Goal: Task Accomplishment & Management: Use online tool/utility

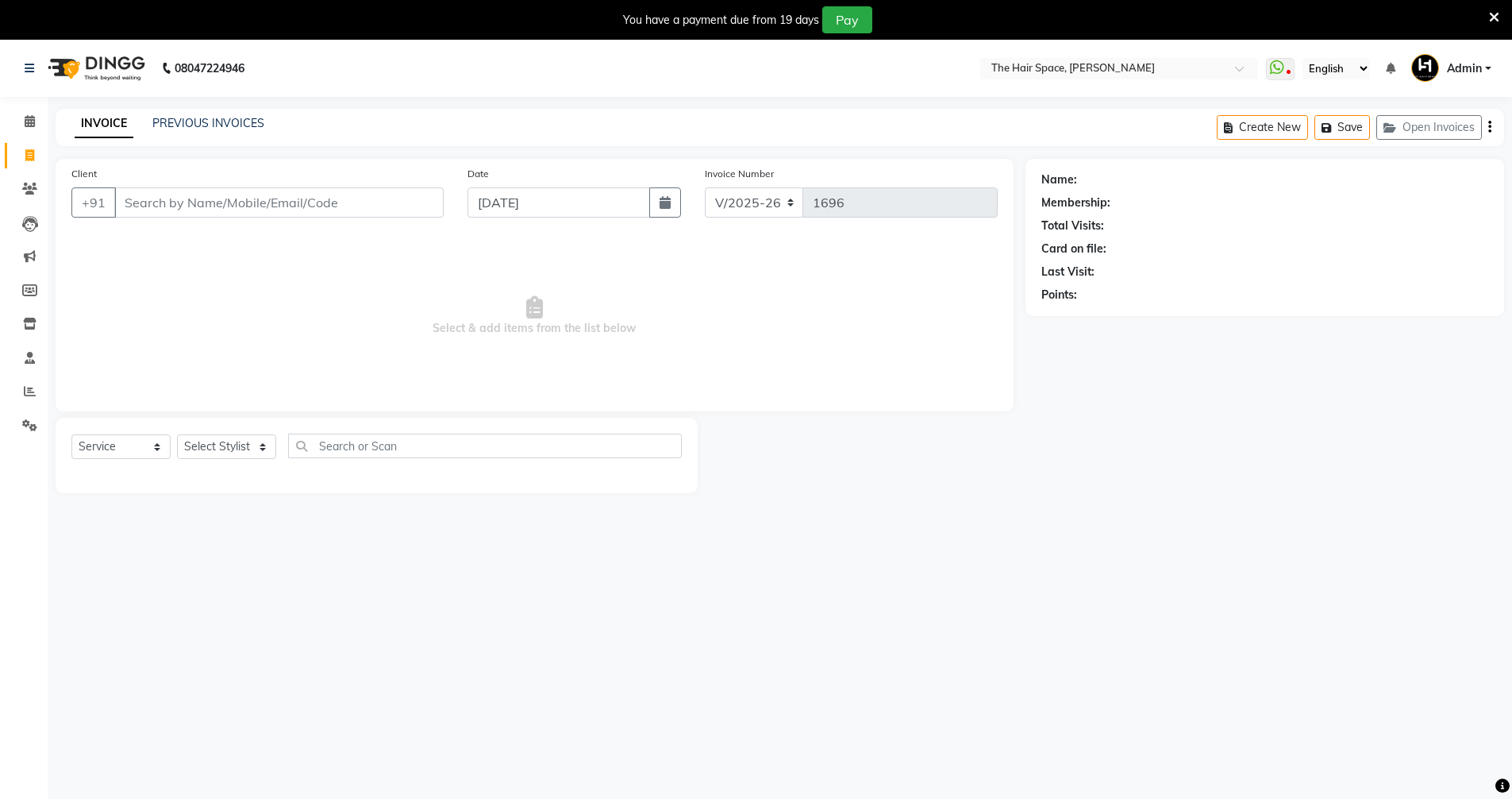
select select "6663"
select select "service"
click at [336, 194] on input "Client" at bounding box center [279, 203] width 330 height 31
click at [335, 195] on input "Client" at bounding box center [279, 203] width 330 height 31
click at [241, 214] on input "Client" at bounding box center [279, 203] width 330 height 31
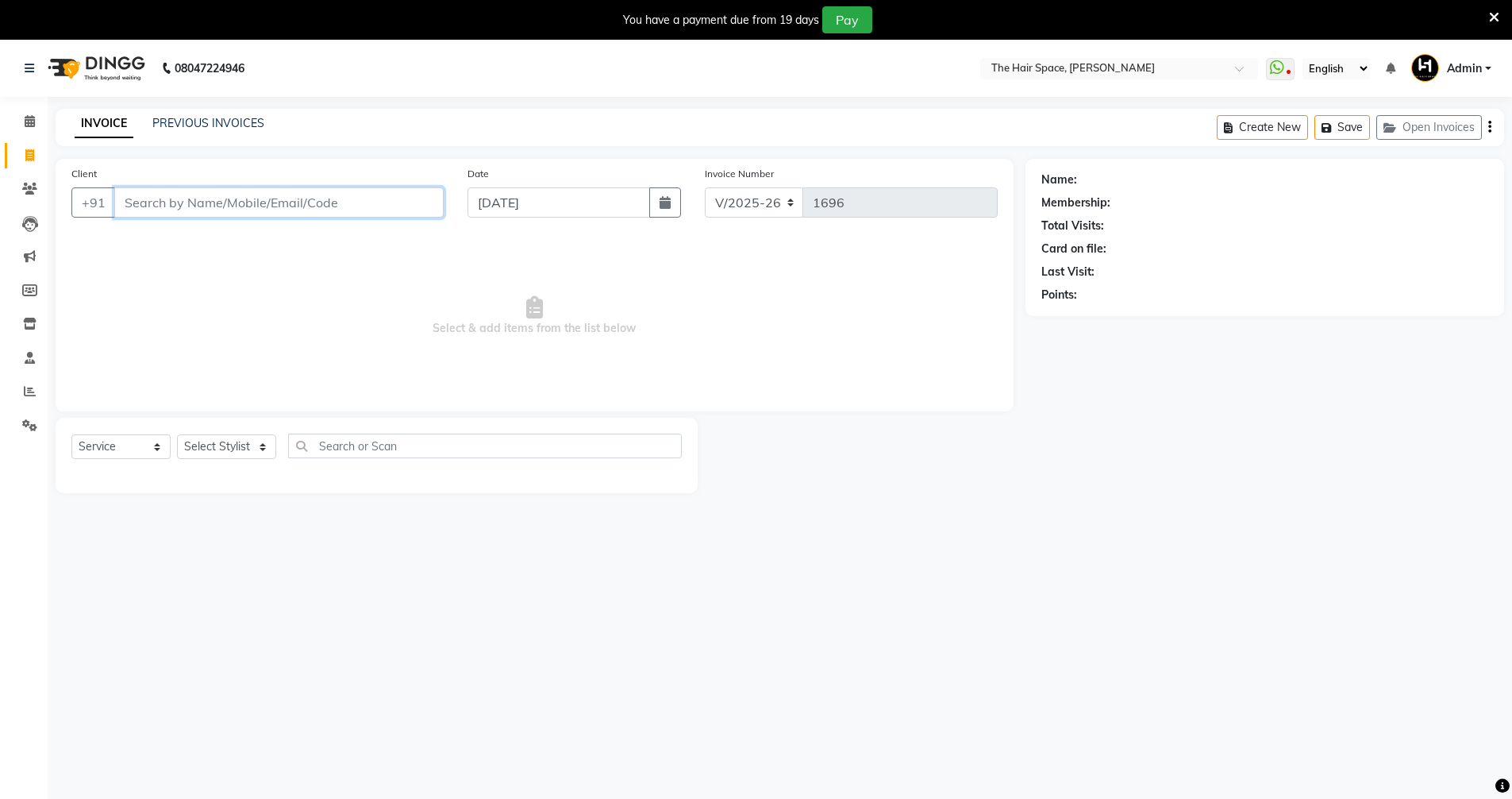
click at [193, 213] on input "Client" at bounding box center [279, 203] width 330 height 31
click at [193, 210] on input "Client" at bounding box center [279, 203] width 330 height 31
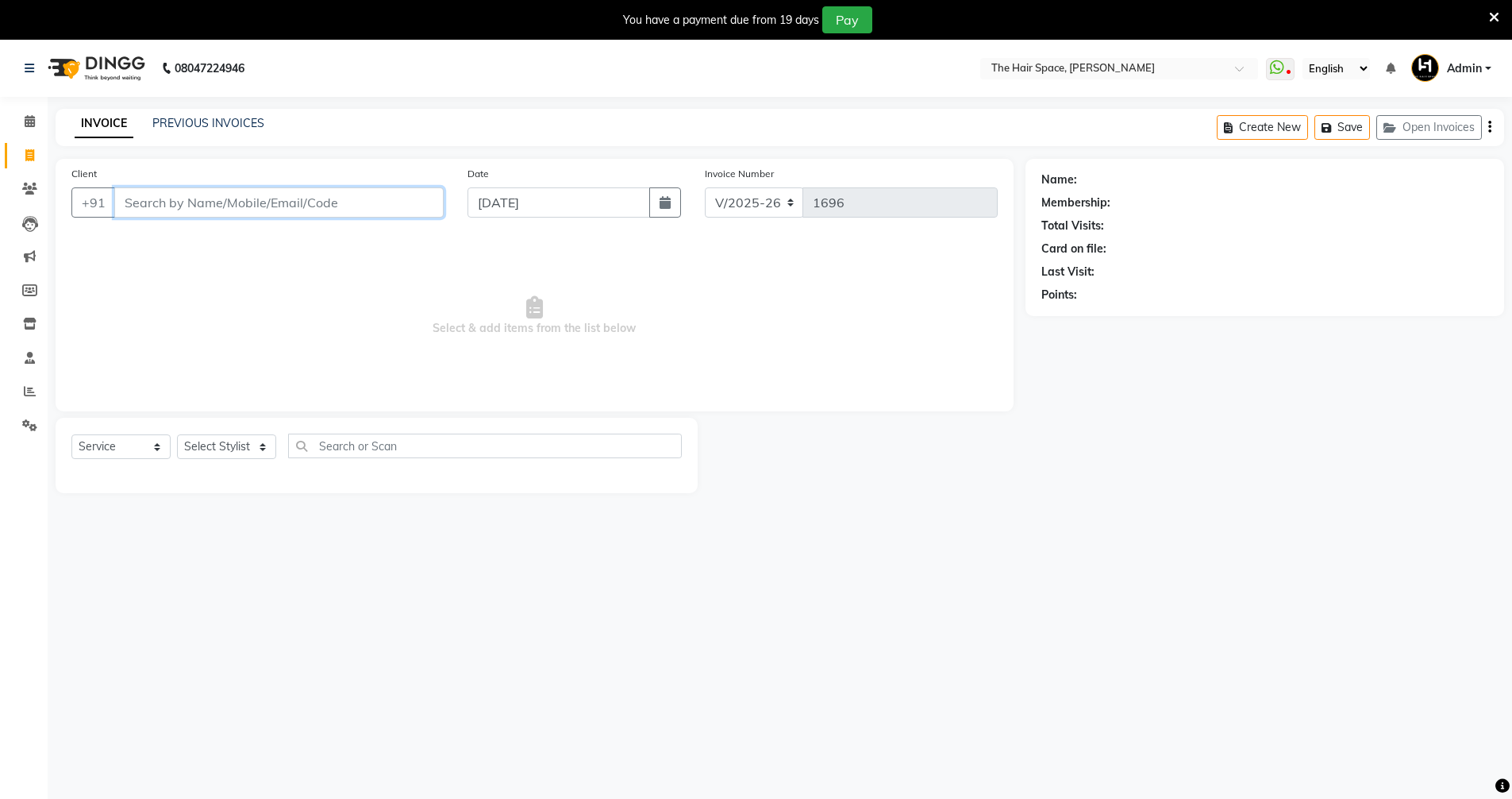
click at [193, 210] on input "Client" at bounding box center [279, 203] width 330 height 31
click at [194, 209] on input "Client" at bounding box center [279, 203] width 330 height 31
click at [194, 194] on input "Client" at bounding box center [279, 203] width 330 height 31
click at [190, 200] on input "Client" at bounding box center [279, 203] width 330 height 31
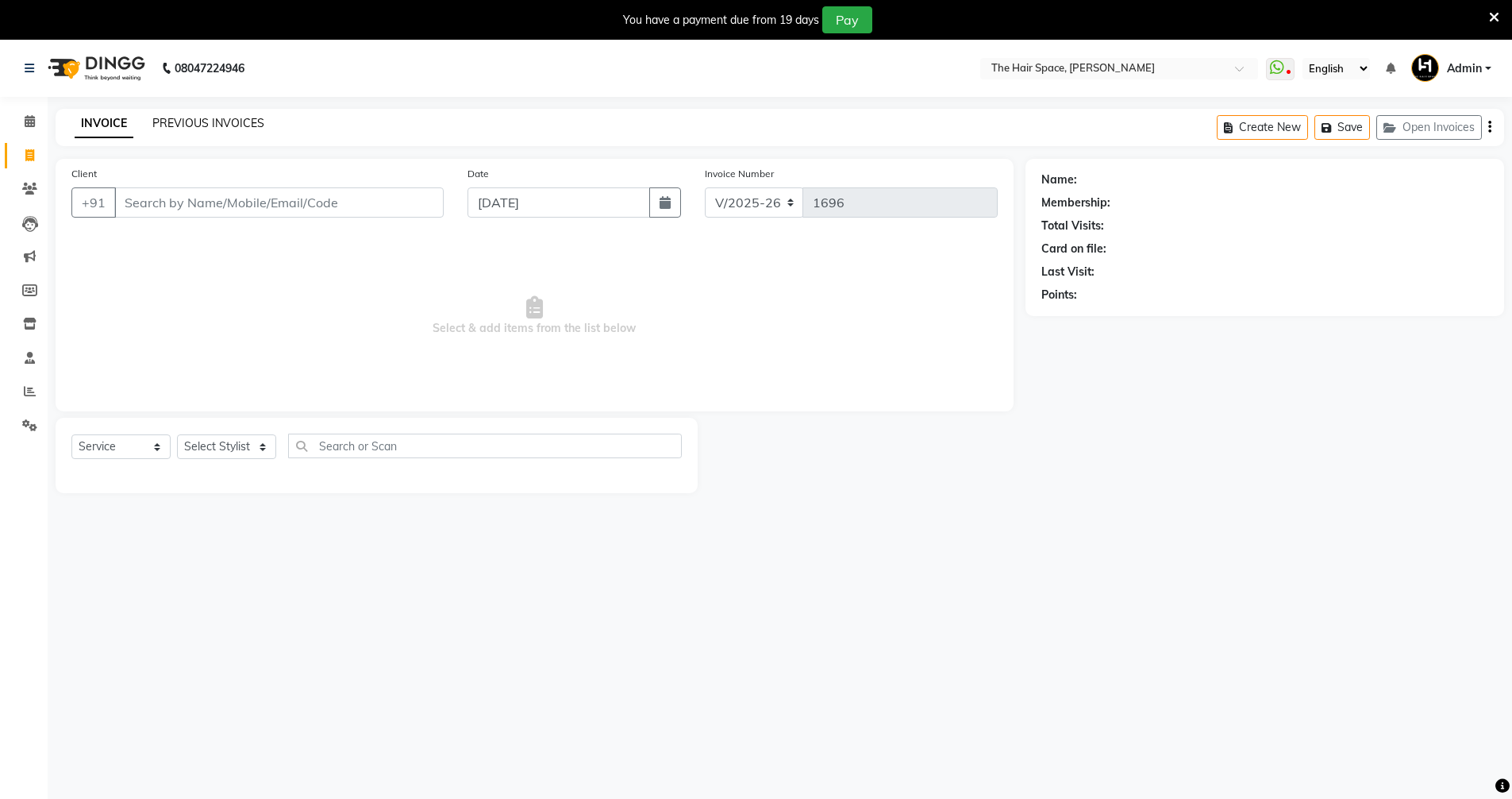
click at [208, 120] on link "PREVIOUS INVOICES" at bounding box center [208, 123] width 112 height 14
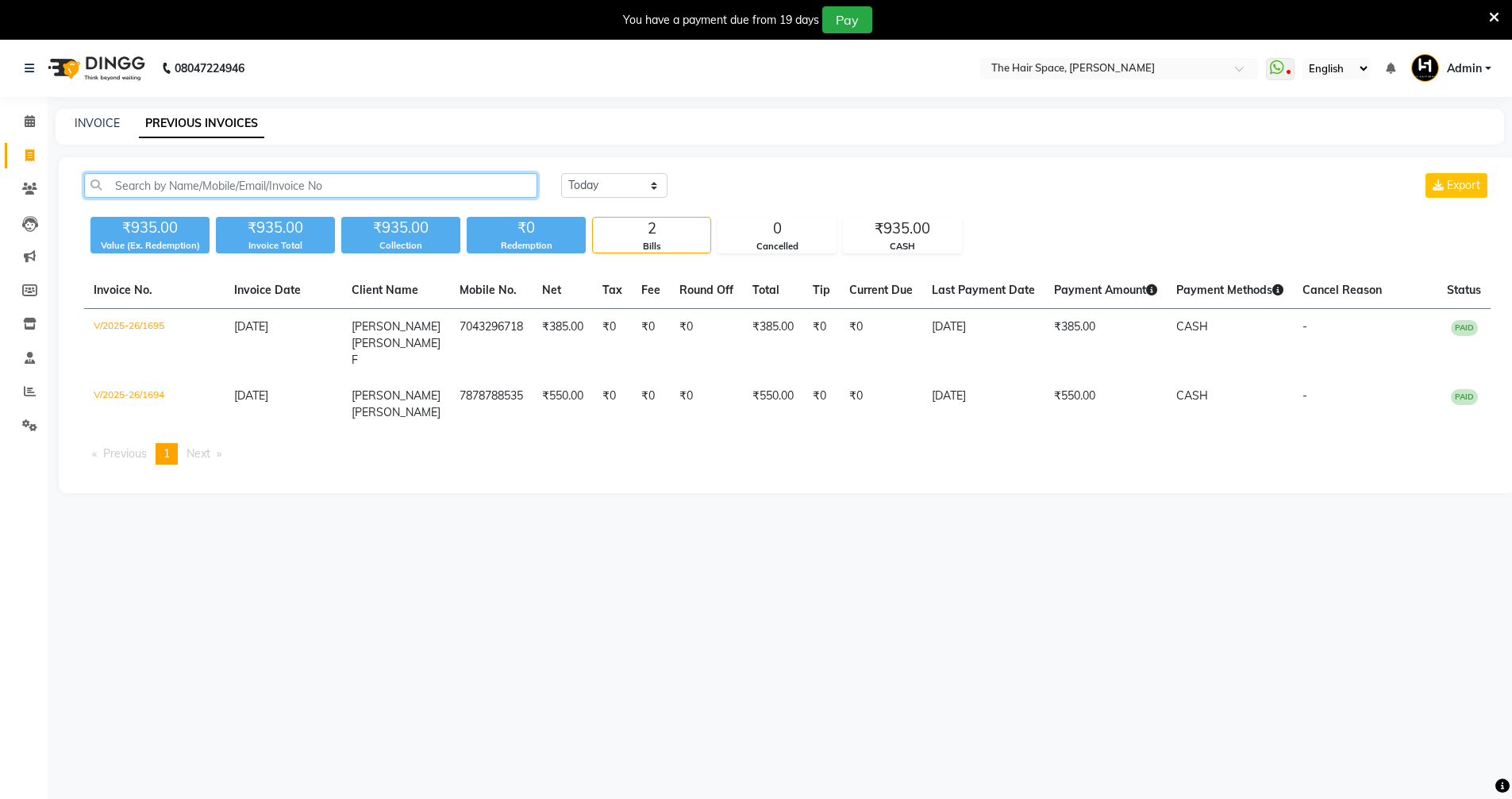
click at [215, 185] on input "text" at bounding box center [311, 185] width 454 height 24
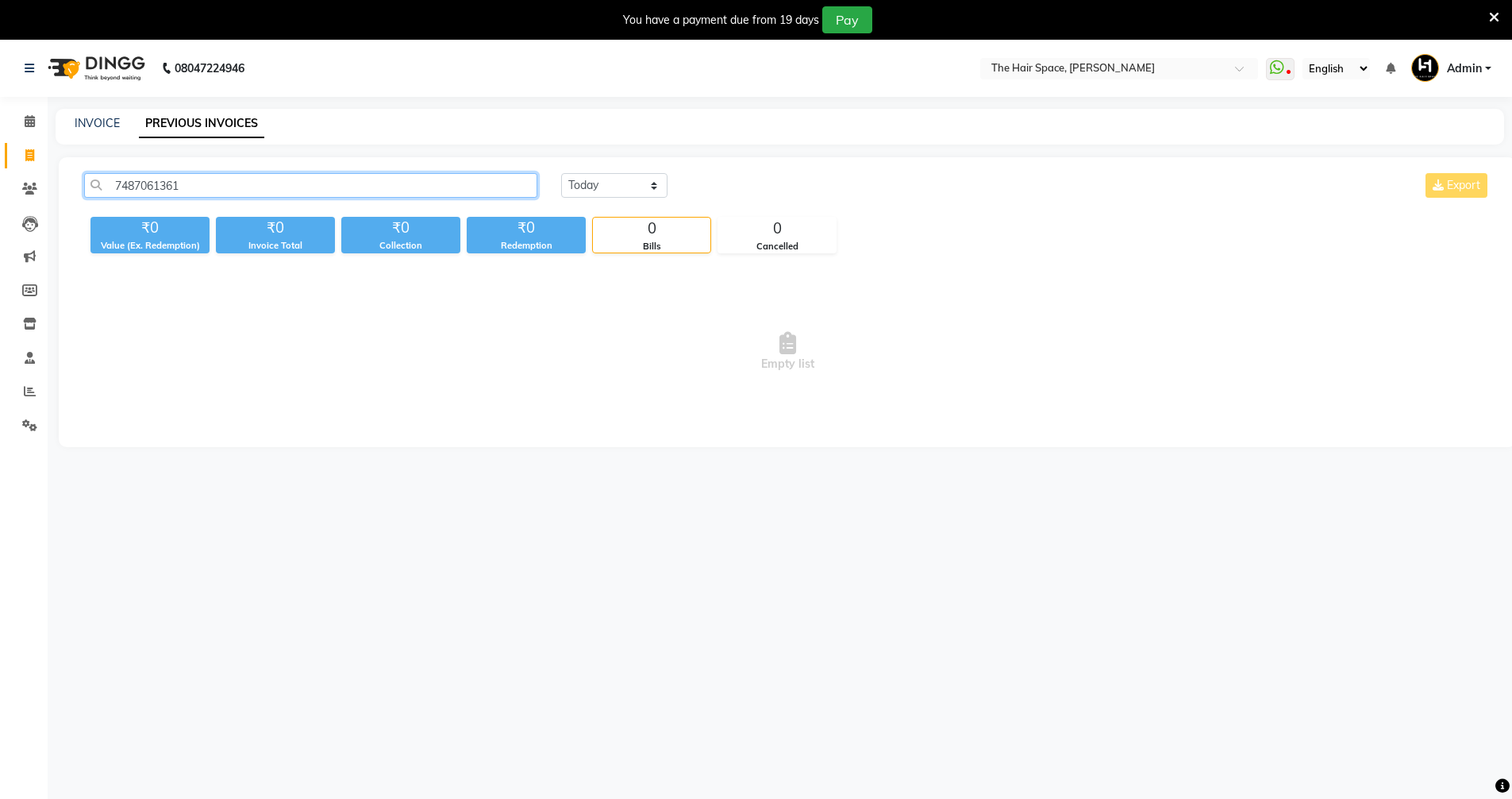
click at [403, 188] on input "7487061361" at bounding box center [311, 185] width 454 height 24
type input "7487061361"
click at [93, 132] on div "INVOICE PREVIOUS INVOICES" at bounding box center [780, 127] width 1449 height 36
click at [82, 96] on nav "08047224946 Select Location × The Hair Space, [PERSON_NAME] WhatsApp Status ✕ S…" at bounding box center [756, 68] width 1512 height 58
click at [79, 121] on link "INVOICE" at bounding box center [97, 123] width 45 height 14
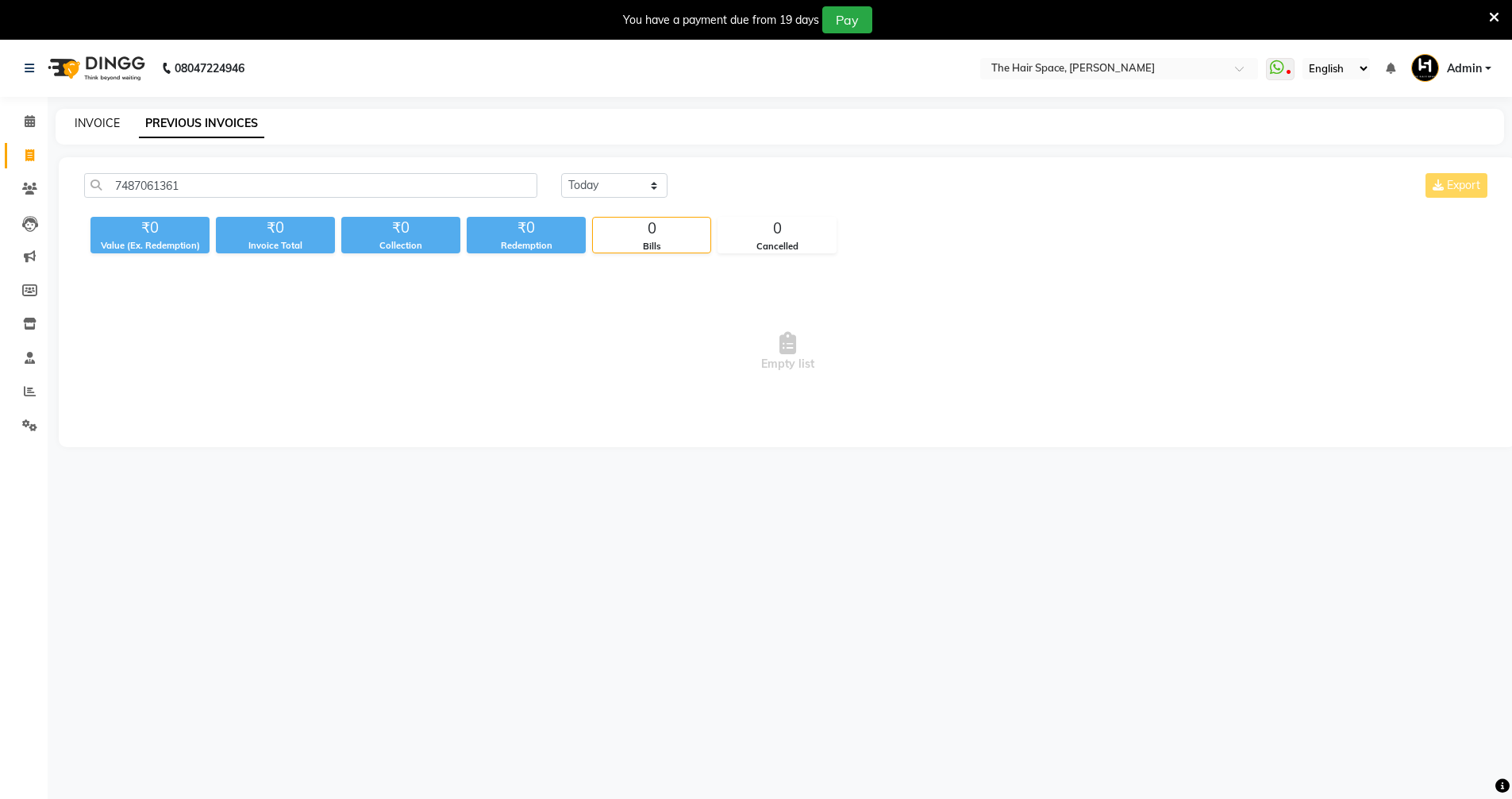
select select "service"
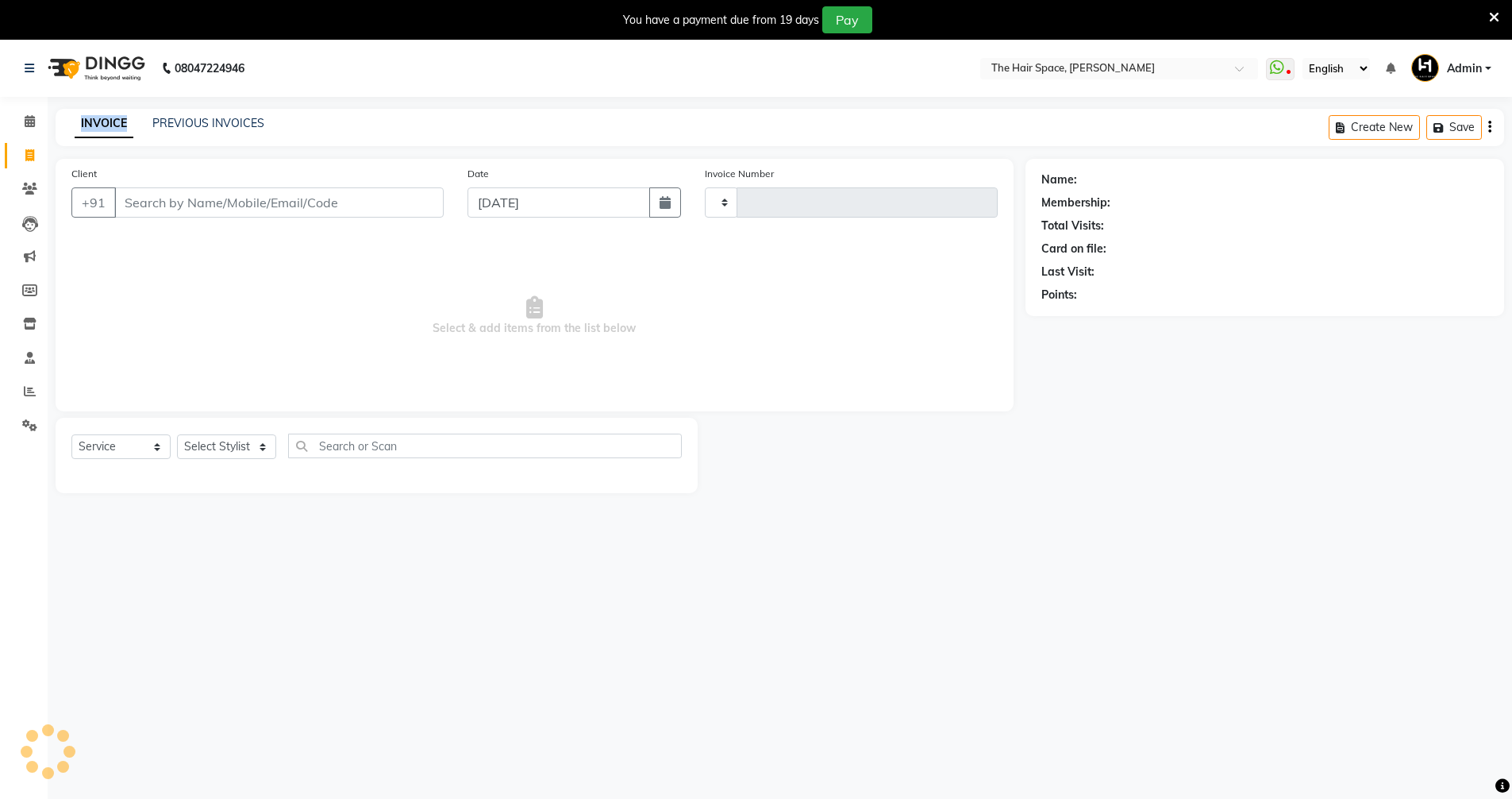
click at [79, 121] on link "INVOICE" at bounding box center [103, 124] width 58 height 29
type input "1696"
select select "6663"
click at [195, 122] on link "PREVIOUS INVOICES" at bounding box center [208, 123] width 112 height 14
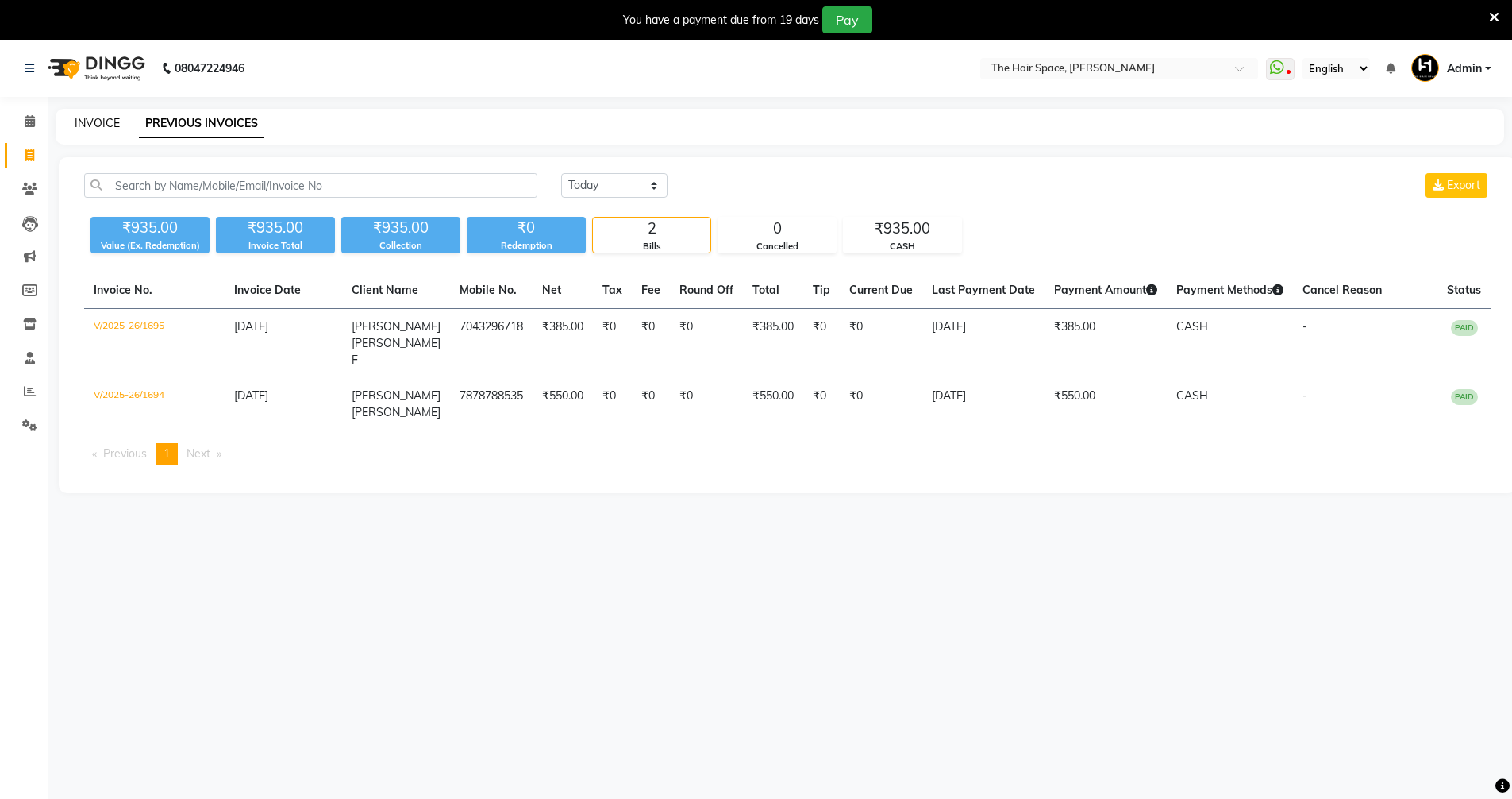
click at [92, 121] on link "INVOICE" at bounding box center [97, 123] width 45 height 14
select select "6663"
select select "service"
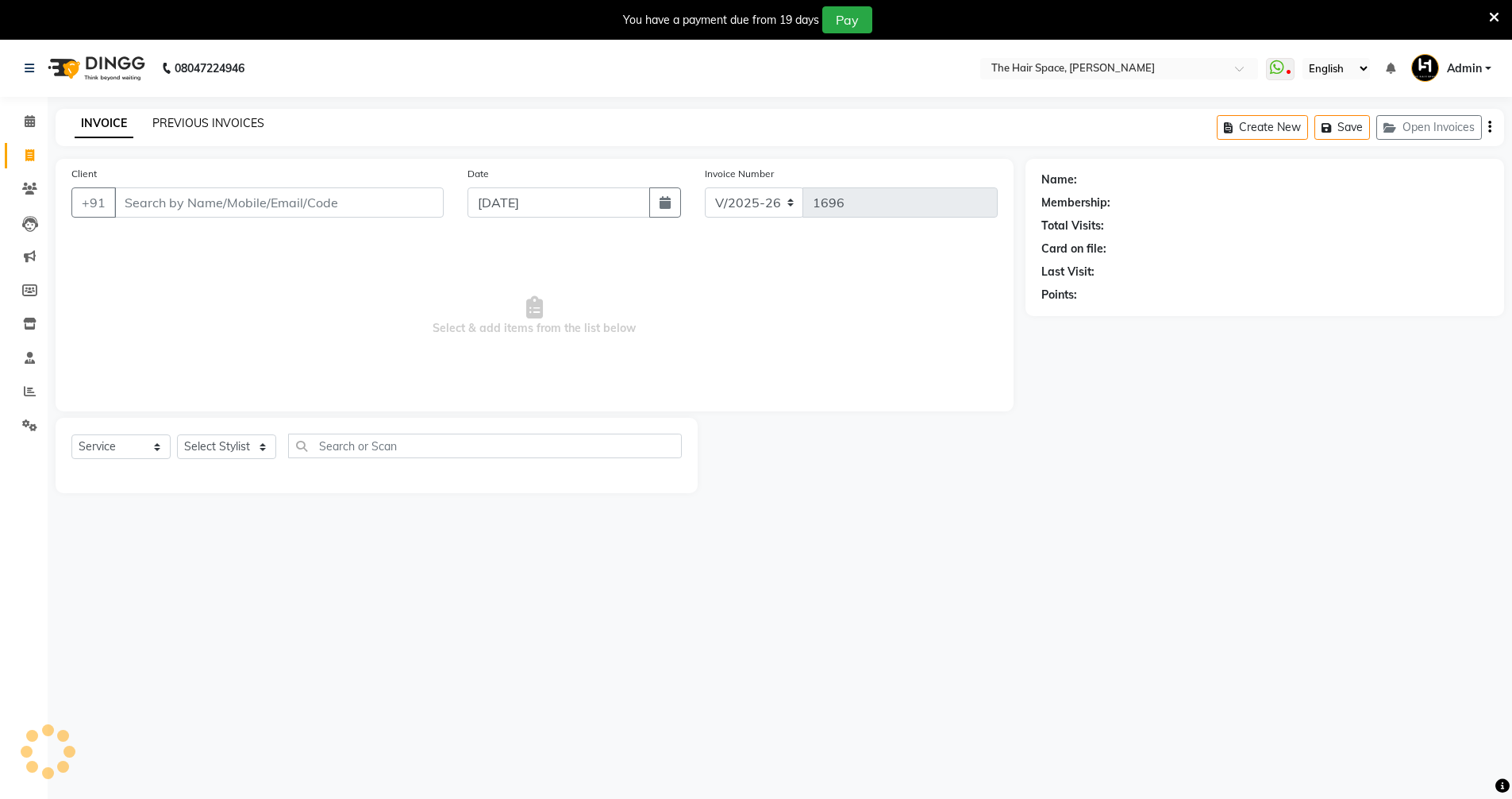
click at [174, 117] on link "PREVIOUS INVOICES" at bounding box center [208, 123] width 112 height 14
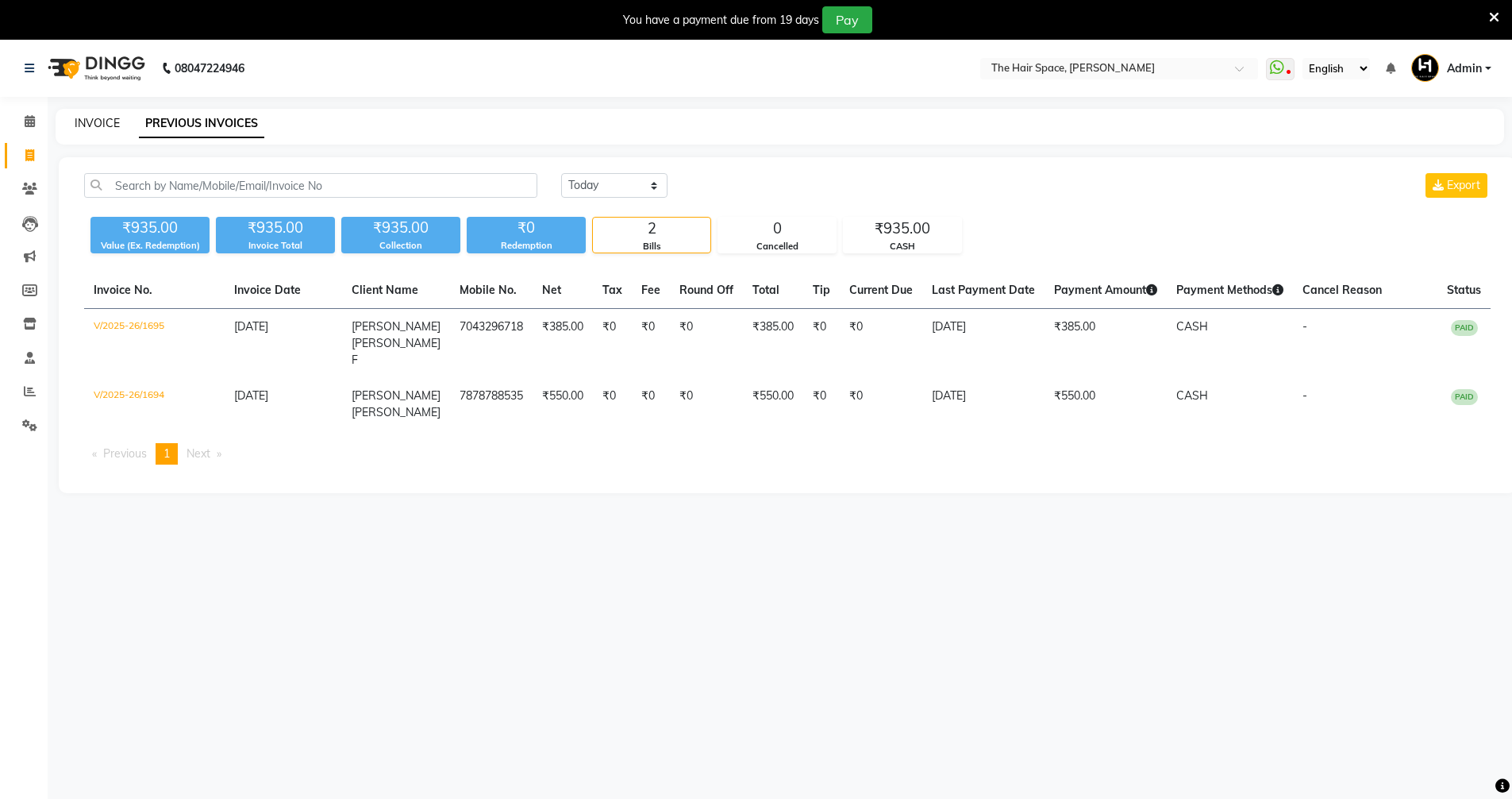
click at [86, 124] on link "INVOICE" at bounding box center [97, 123] width 45 height 14
select select "service"
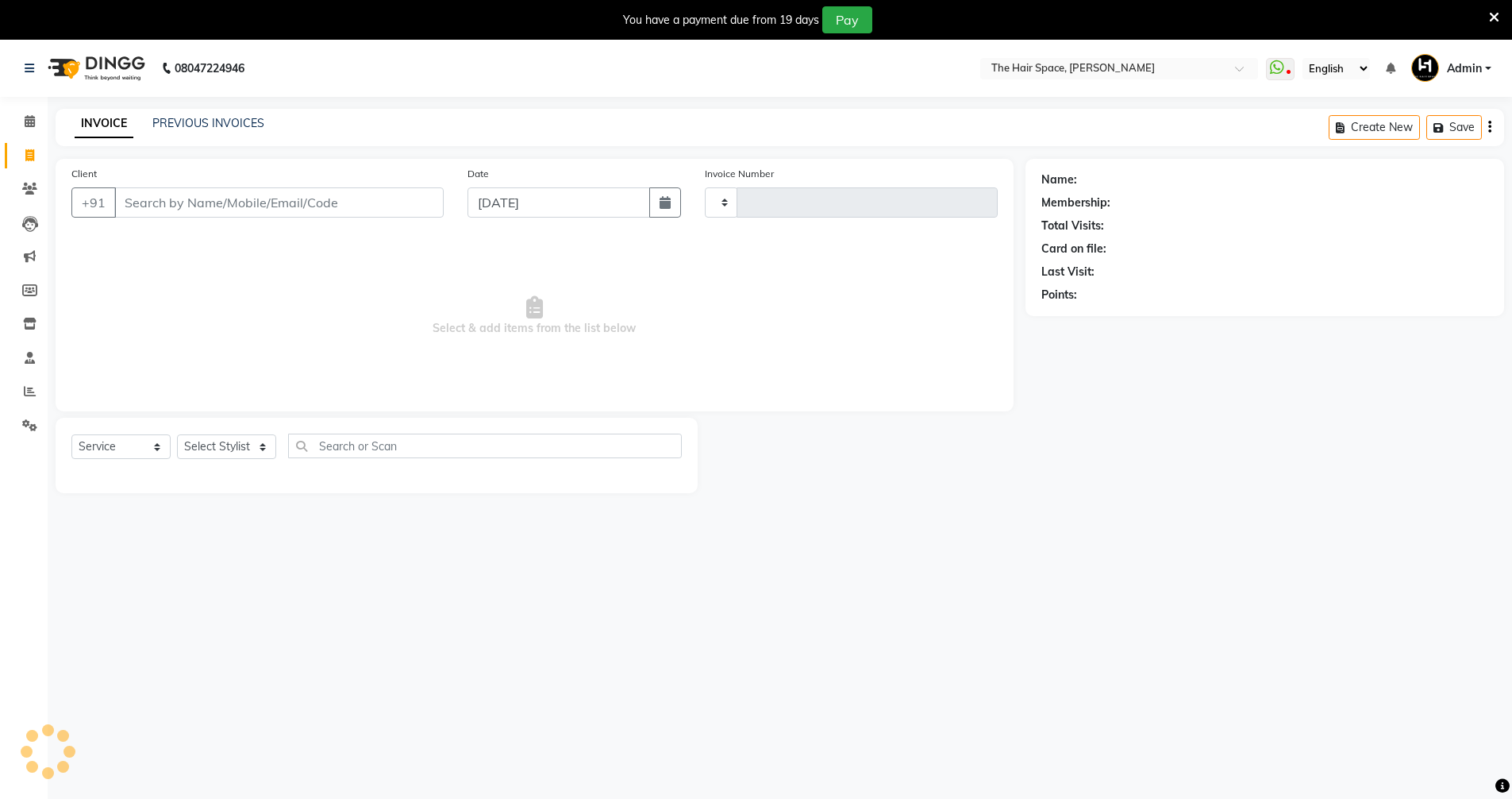
type input "1696"
select select "6663"
click at [199, 118] on link "PREVIOUS INVOICES" at bounding box center [208, 123] width 112 height 14
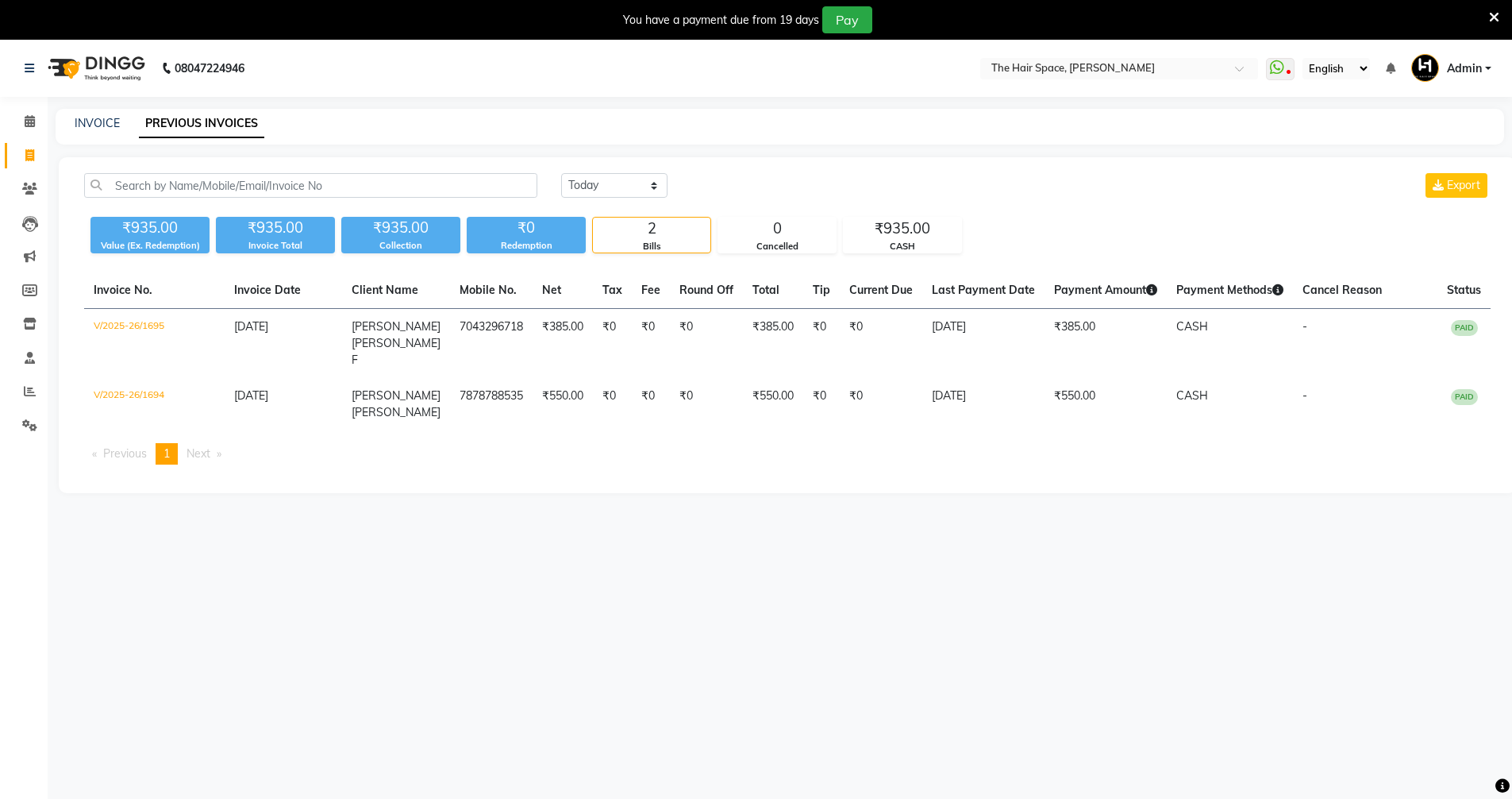
click at [74, 125] on div "INVOICE PREVIOUS INVOICES" at bounding box center [770, 123] width 1429 height 17
click at [93, 120] on link "INVOICE" at bounding box center [97, 123] width 45 height 14
select select "service"
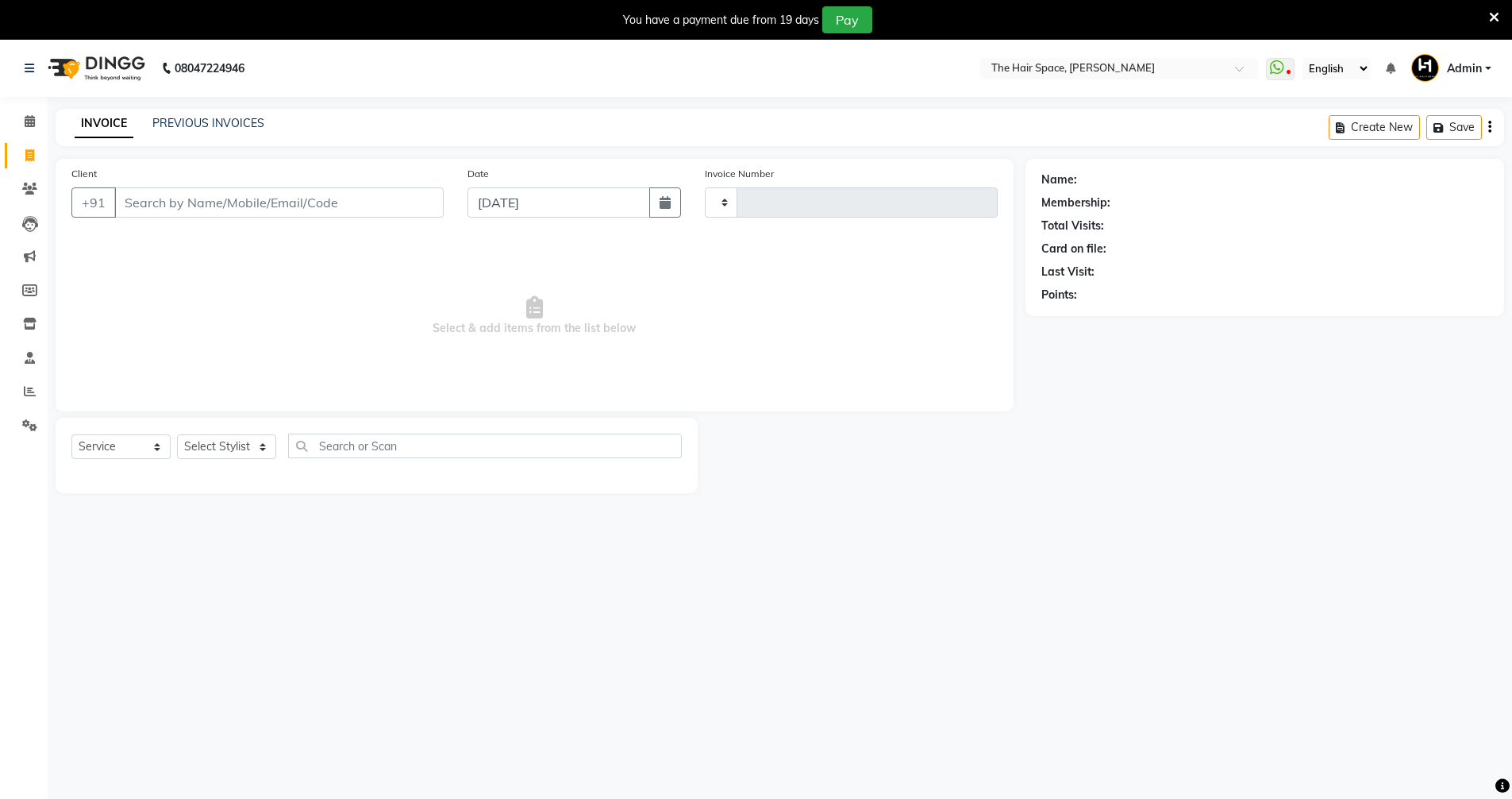
type input "1696"
select select "6663"
